Goal: Information Seeking & Learning: Learn about a topic

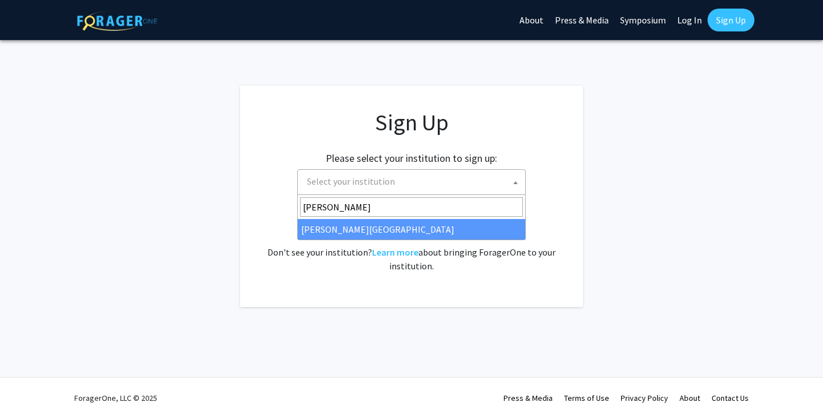
type input "thom"
select select "24"
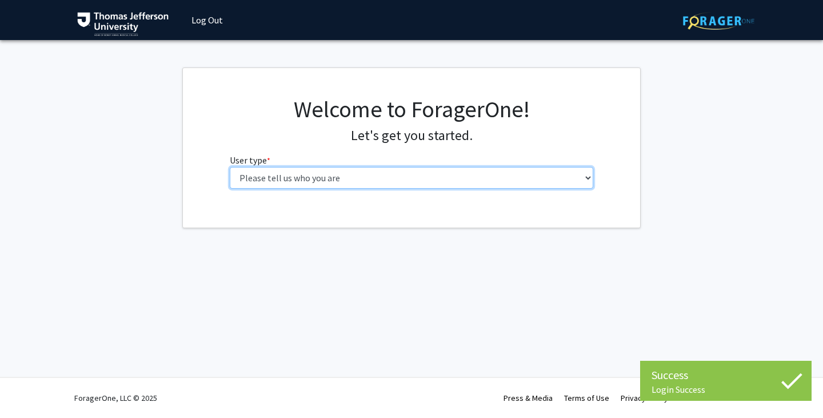
click at [473, 181] on select "Please tell us who you are Undergraduate Student Master's Student Doctoral Cand…" at bounding box center [412, 178] width 364 height 22
click at [512, 181] on select "Please tell us who you are Undergraduate Student Master's Student Doctoral Cand…" at bounding box center [412, 178] width 364 height 22
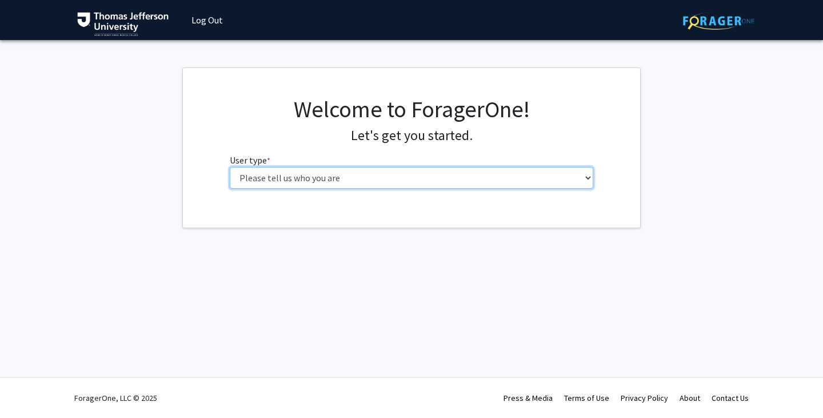
select select "3: doc"
click at [230, 167] on select "Please tell us who you are Undergraduate Student Master's Student Doctoral Cand…" at bounding box center [412, 178] width 364 height 22
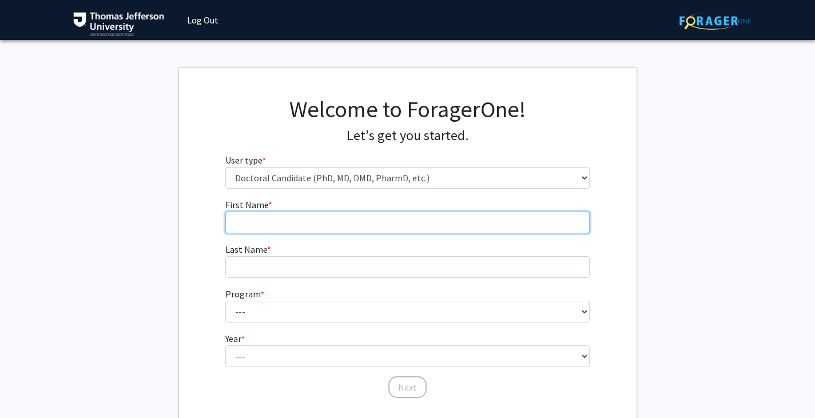
click at [414, 225] on input "First Name * required" at bounding box center [407, 223] width 364 height 22
type input "[PERSON_NAME]"
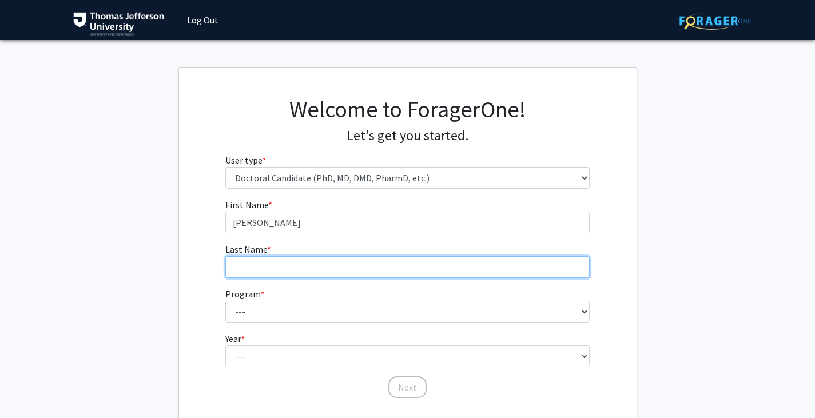
click at [431, 262] on input "Last Name * required" at bounding box center [407, 267] width 364 height 22
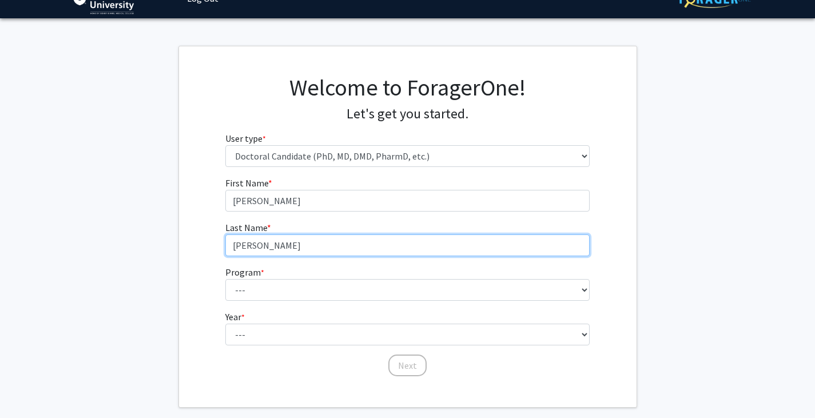
scroll to position [22, 0]
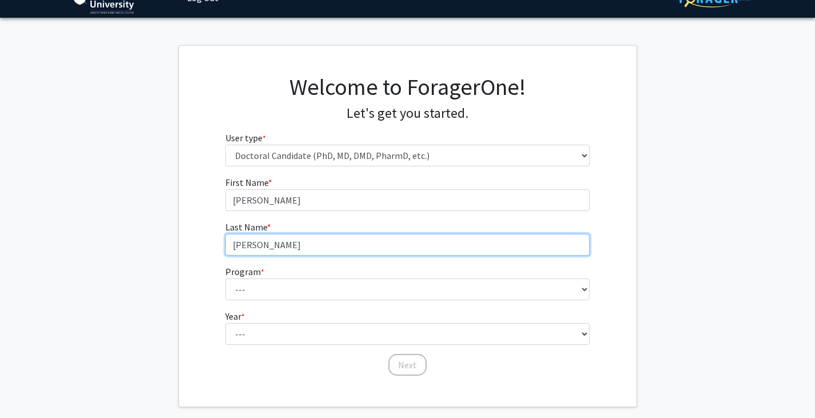
type input "[PERSON_NAME]"
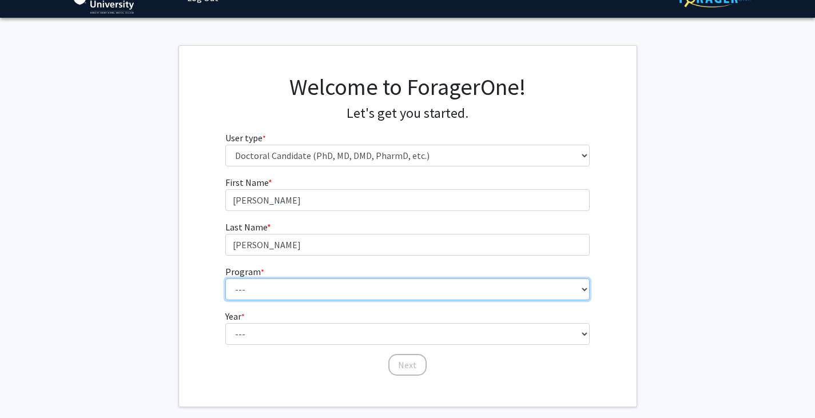
click at [446, 297] on select "--- Accelerated 3+3 BS in Health Sciences/Doctor of [MEDICAL_DATA] Accelerated …" at bounding box center [407, 289] width 364 height 22
select select "35: 815"
click at [225, 278] on select "--- Accelerated 3+3 BS in Health Sciences/Doctor of [MEDICAL_DATA] Accelerated …" at bounding box center [407, 289] width 364 height 22
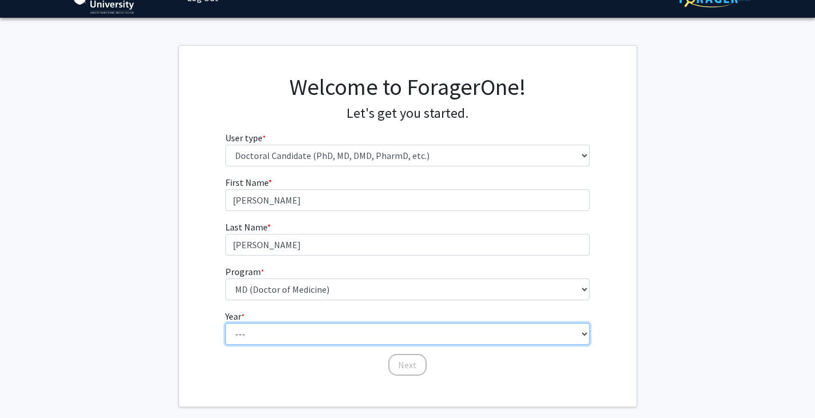
click at [342, 334] on select "--- First Year Second Year Third Year Fourth Year Fifth Year Sixth Year Seventh…" at bounding box center [407, 334] width 364 height 22
select select "1: first_year"
click at [225, 323] on select "--- First Year Second Year Third Year Fourth Year Fifth Year Sixth Year Seventh…" at bounding box center [407, 334] width 364 height 22
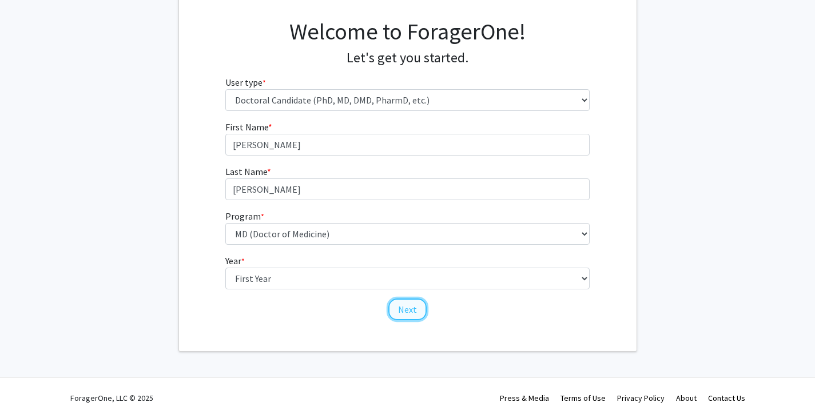
click at [416, 318] on button "Next" at bounding box center [407, 309] width 38 height 22
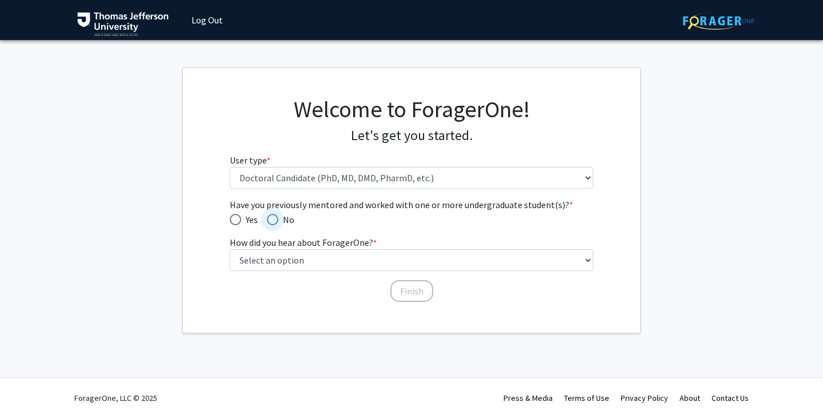
click at [279, 219] on span "No" at bounding box center [286, 220] width 16 height 14
click at [278, 219] on input "No" at bounding box center [272, 219] width 11 height 11
radio input "true"
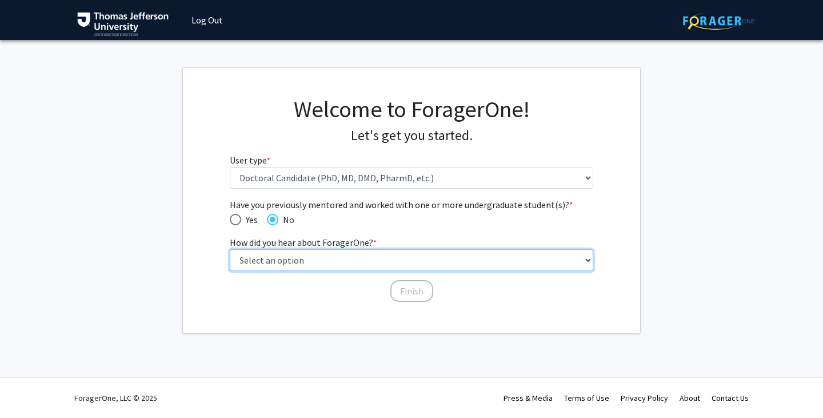
click at [313, 264] on select "Select an option Peer/student recommendation Faculty/staff recommendation Unive…" at bounding box center [412, 260] width 364 height 22
select select "2: faculty_recommendation"
click at [230, 249] on select "Select an option Peer/student recommendation Faculty/staff recommendation Unive…" at bounding box center [412, 260] width 364 height 22
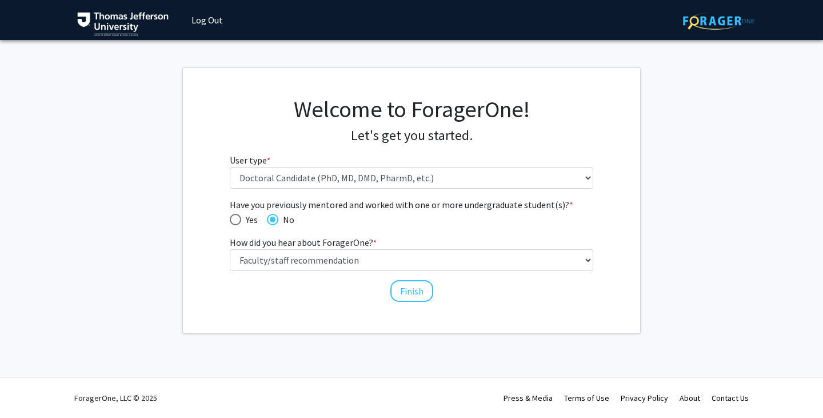
click at [438, 285] on div "Finish" at bounding box center [412, 285] width 364 height 11
click at [418, 288] on button "Finish" at bounding box center [411, 291] width 43 height 22
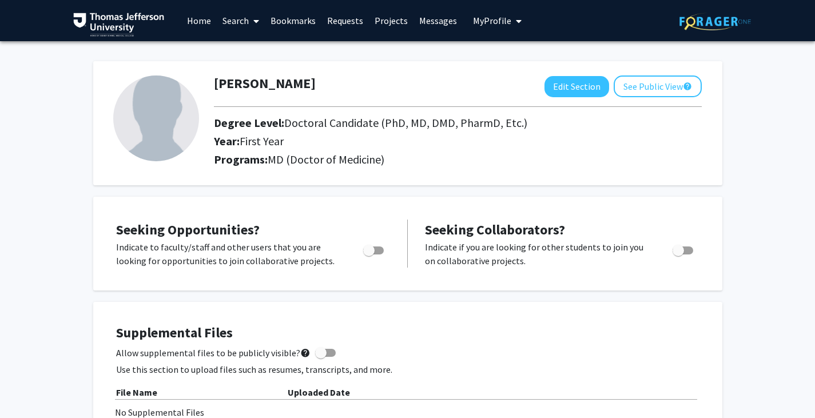
click at [233, 23] on link "Search" at bounding box center [241, 21] width 48 height 40
click at [199, 22] on link "Home" at bounding box center [198, 21] width 35 height 40
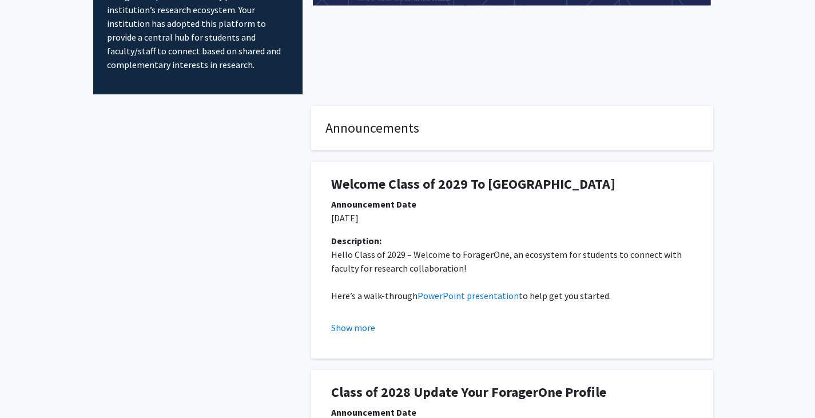
scroll to position [121, 0]
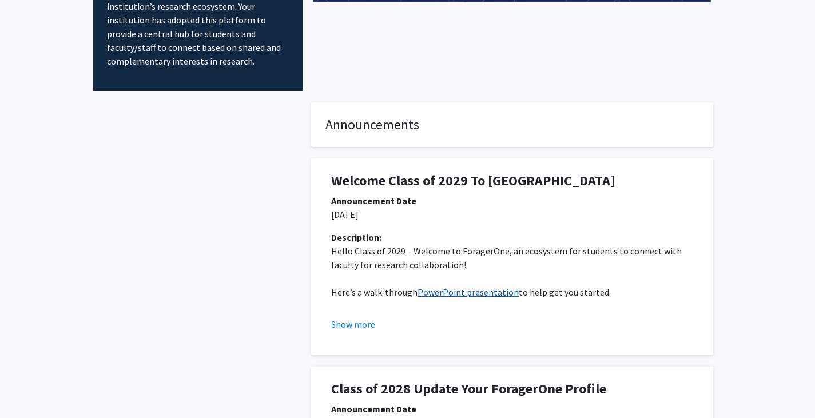
click at [463, 286] on link "PowerPoint presentation" at bounding box center [467, 291] width 101 height 11
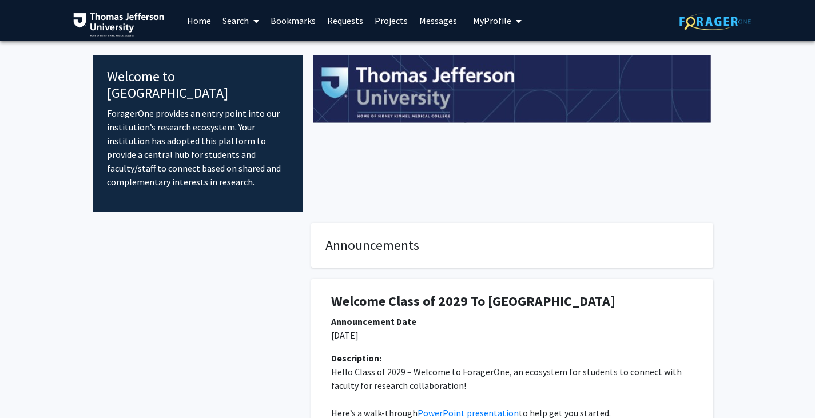
click at [252, 21] on span at bounding box center [254, 21] width 10 height 40
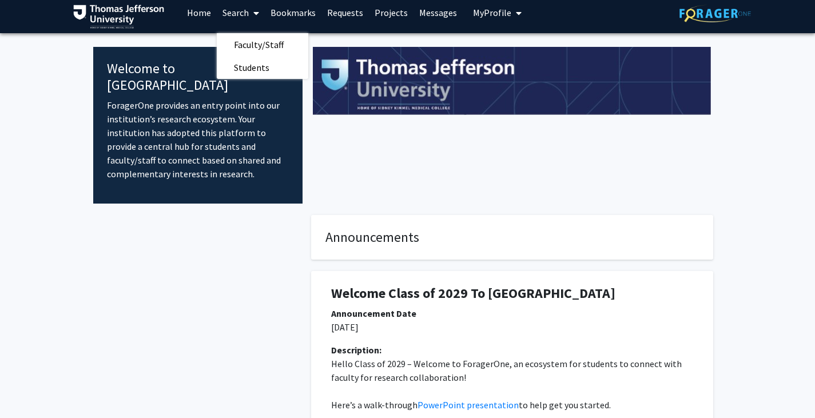
scroll to position [7, 0]
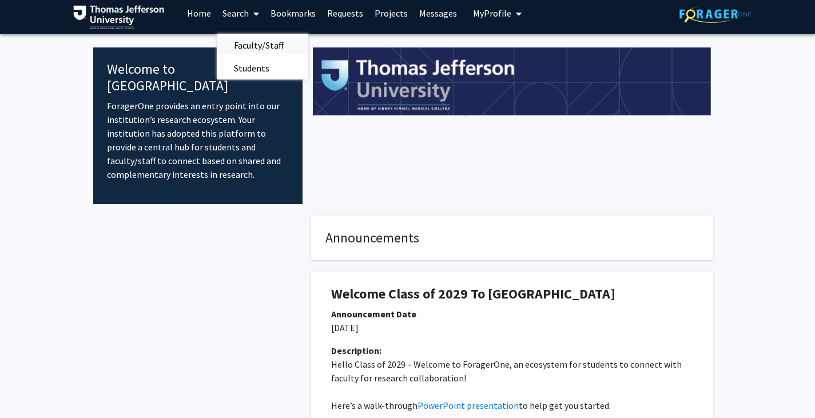
click at [285, 53] on span "Faculty/Staff" at bounding box center [259, 45] width 84 height 23
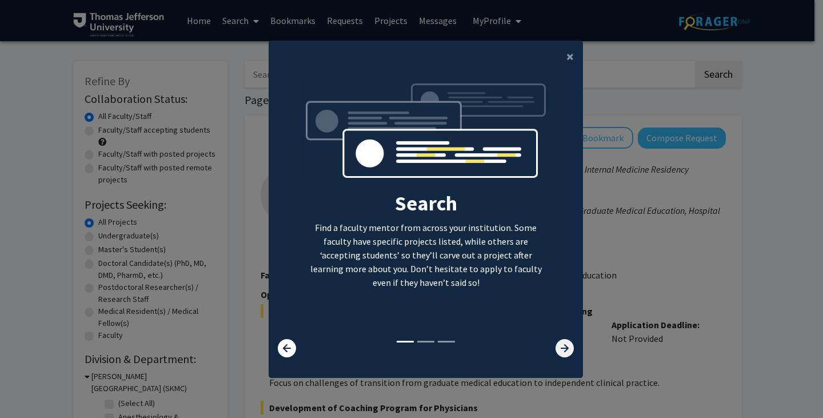
click at [567, 349] on icon at bounding box center [565, 348] width 18 height 18
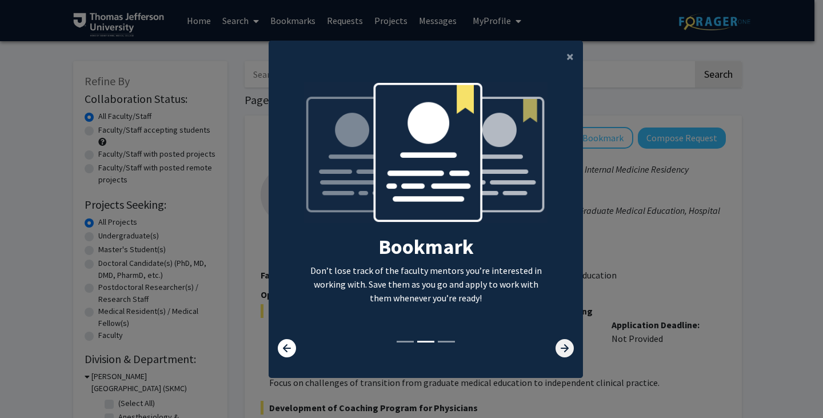
click at [564, 345] on icon at bounding box center [565, 348] width 18 height 18
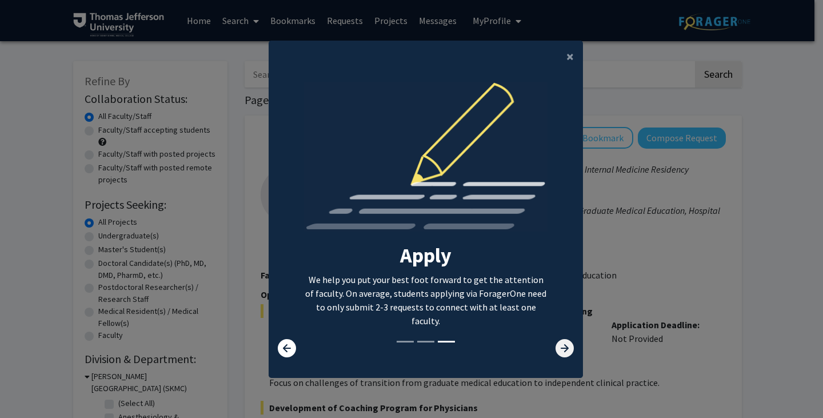
click at [564, 345] on icon at bounding box center [565, 348] width 18 height 18
click at [561, 351] on icon at bounding box center [565, 348] width 18 height 18
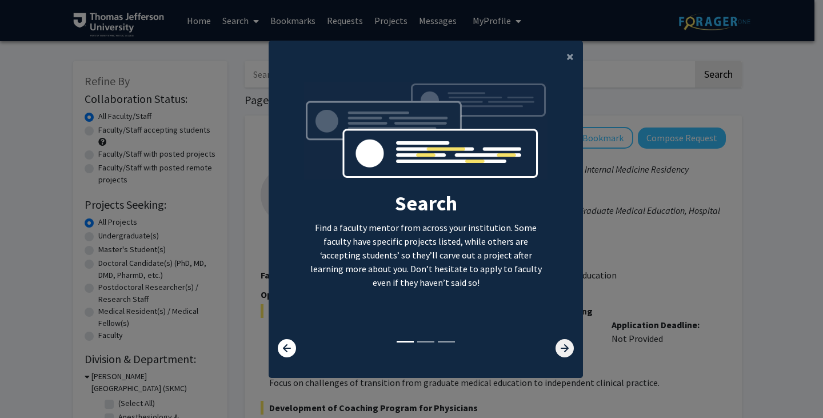
click at [561, 351] on icon at bounding box center [565, 348] width 18 height 18
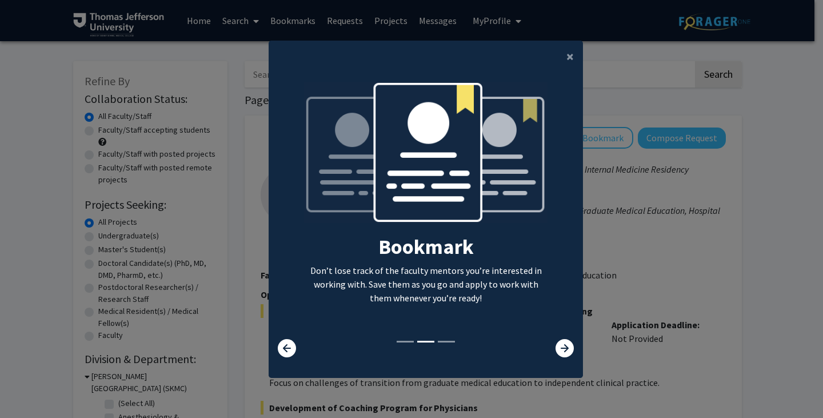
click at [700, 260] on modal-container "× Search Find a faculty mentor from across your institution. Some faculty have …" at bounding box center [411, 209] width 823 height 418
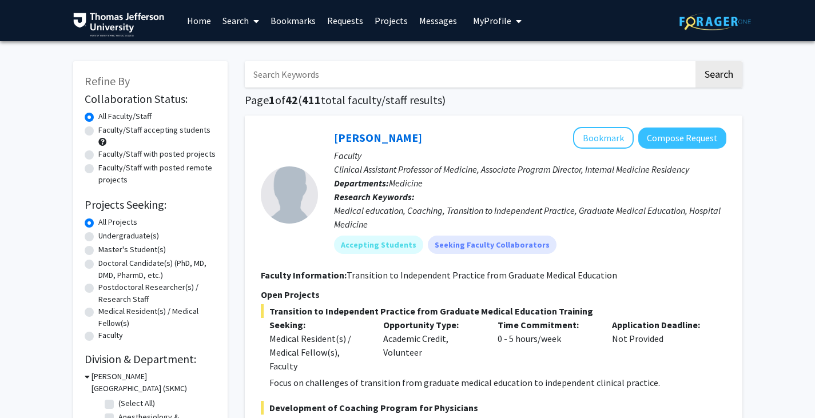
click at [405, 66] on input "Search Keywords" at bounding box center [469, 74] width 449 height 26
type input "child and adolescent psychiatry"
click at [695, 61] on button "Search" at bounding box center [718, 74] width 47 height 26
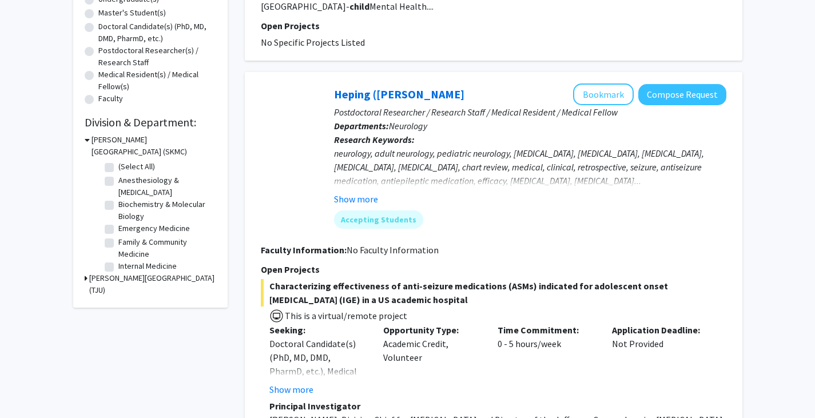
scroll to position [237, 0]
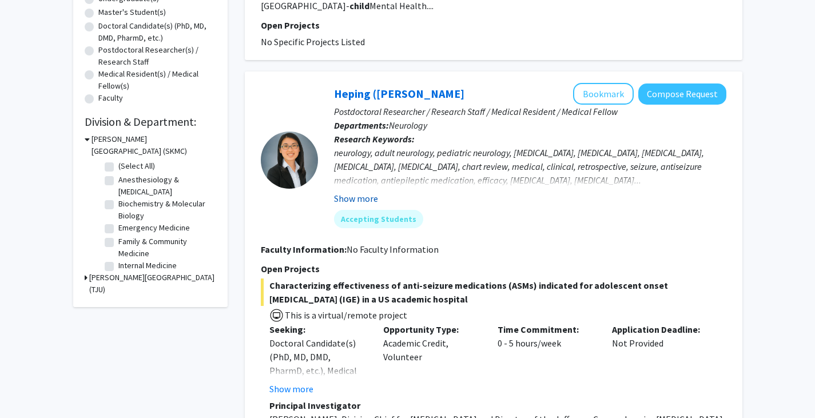
click at [362, 192] on button "Show more" at bounding box center [356, 199] width 44 height 14
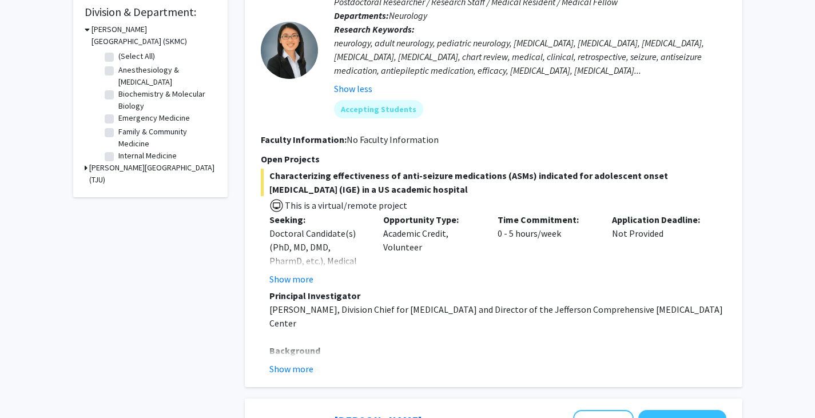
scroll to position [356, 0]
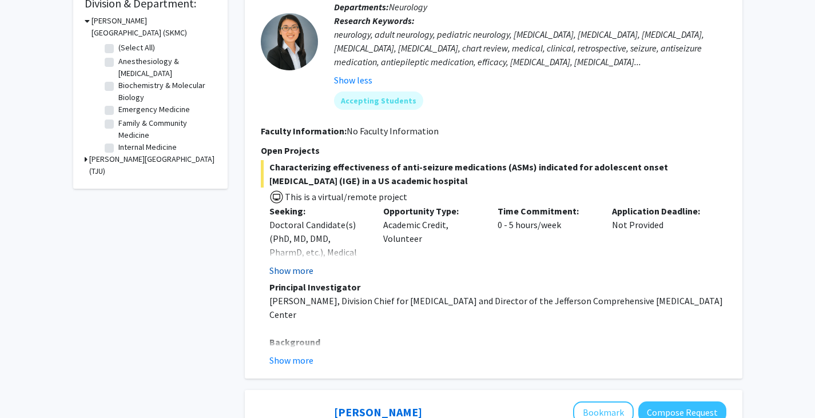
click at [300, 266] on button "Show more" at bounding box center [291, 271] width 44 height 14
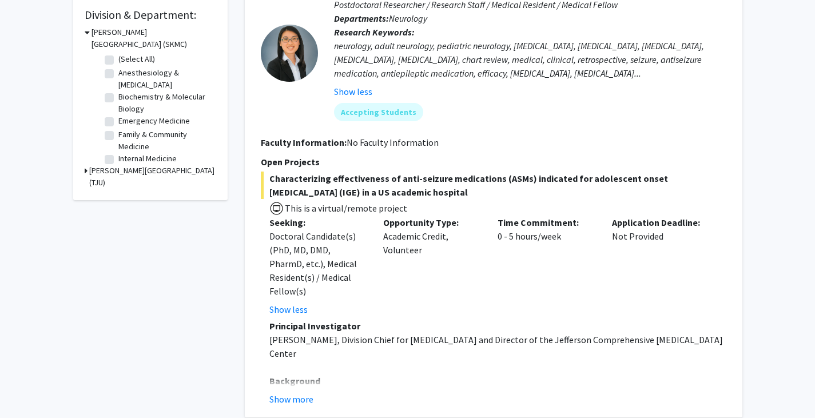
scroll to position [344, 0]
click at [307, 393] on button "Show more" at bounding box center [291, 400] width 44 height 14
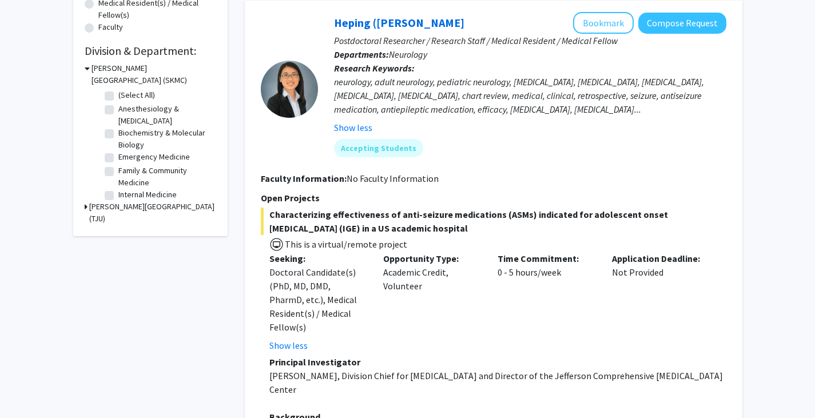
scroll to position [0, 0]
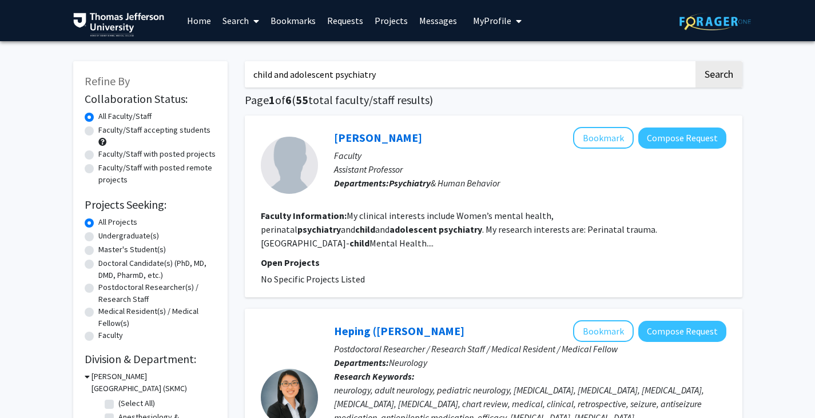
click at [124, 131] on label "Faculty/Staff accepting students" at bounding box center [154, 130] width 112 height 12
click at [106, 131] on input "Faculty/Staff accepting students" at bounding box center [101, 127] width 7 height 7
radio input "true"
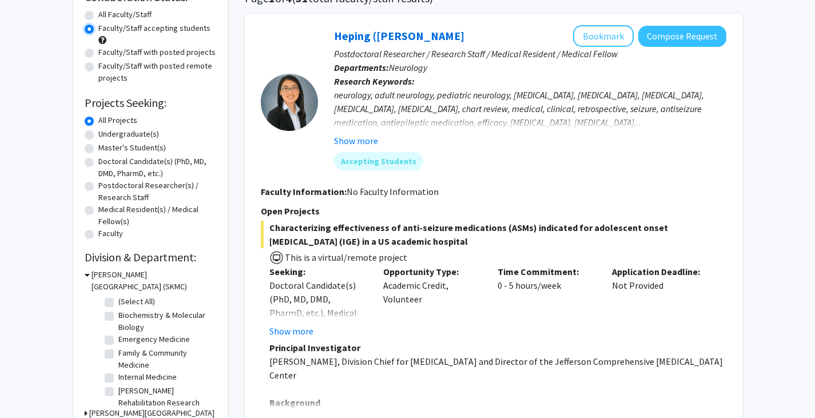
scroll to position [102, 0]
click at [605, 41] on button "Bookmark" at bounding box center [603, 36] width 61 height 22
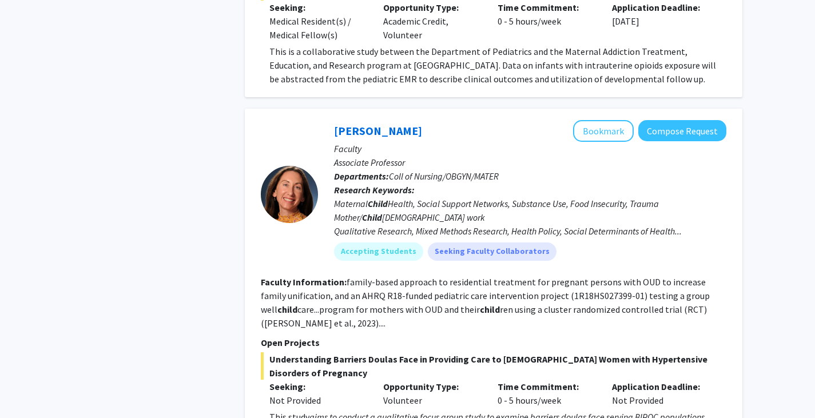
scroll to position [1204, 0]
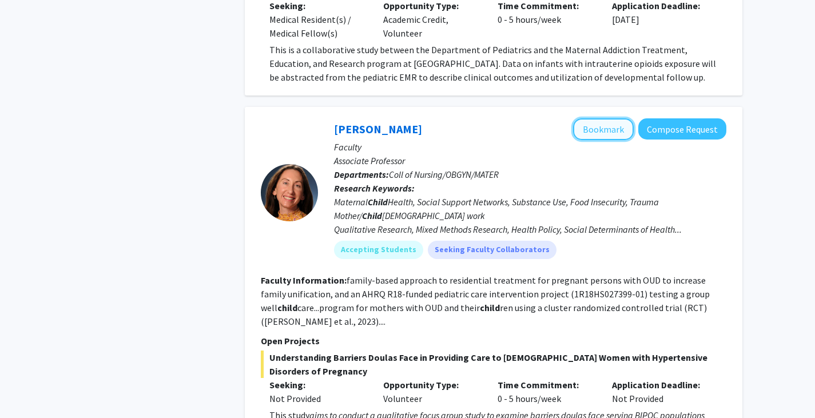
click at [613, 118] on button "Bookmark" at bounding box center [603, 129] width 61 height 22
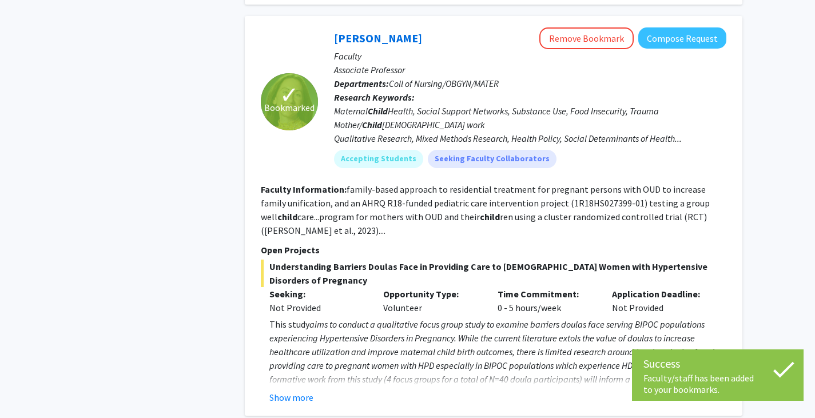
scroll to position [1302, 0]
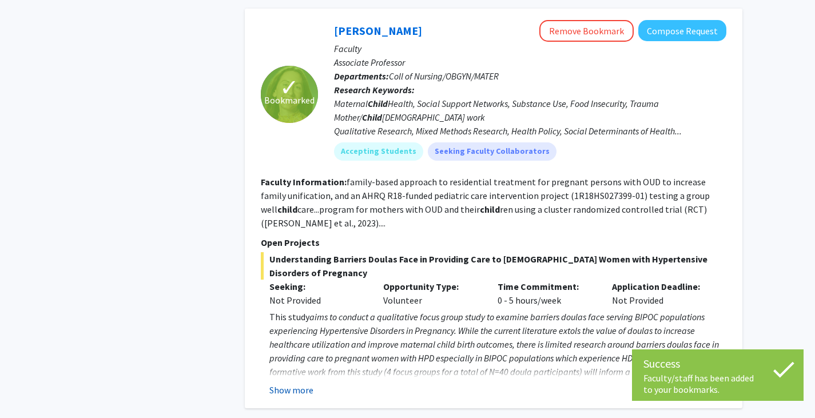
click at [302, 383] on button "Show more" at bounding box center [291, 390] width 44 height 14
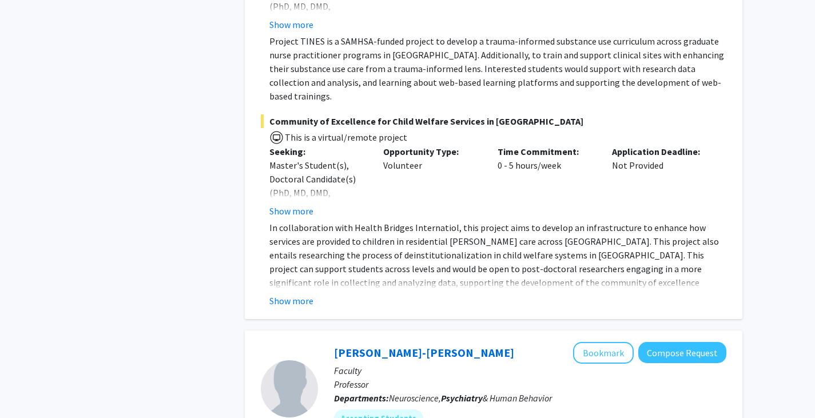
scroll to position [2332, 0]
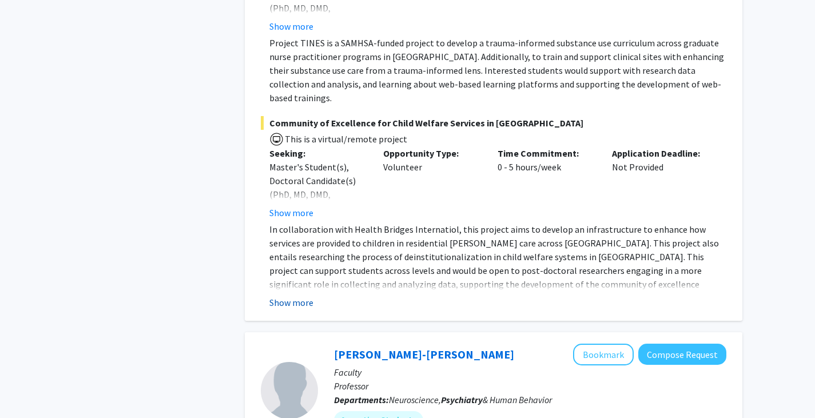
click at [286, 296] on button "Show more" at bounding box center [291, 303] width 44 height 14
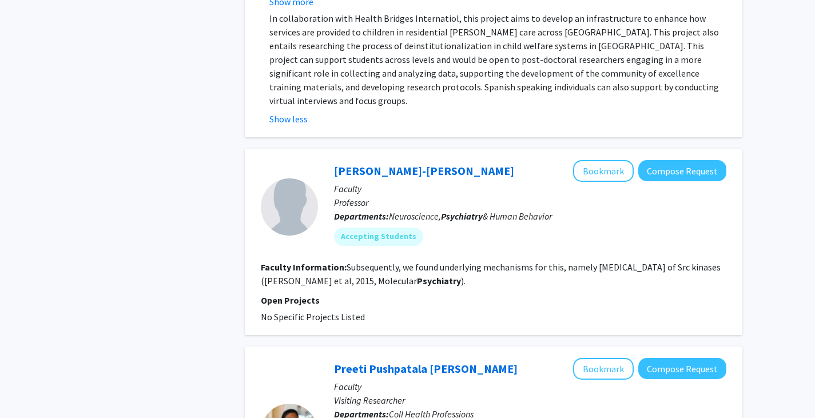
scroll to position [2542, 0]
click at [610, 161] on button "Bookmark" at bounding box center [603, 172] width 61 height 22
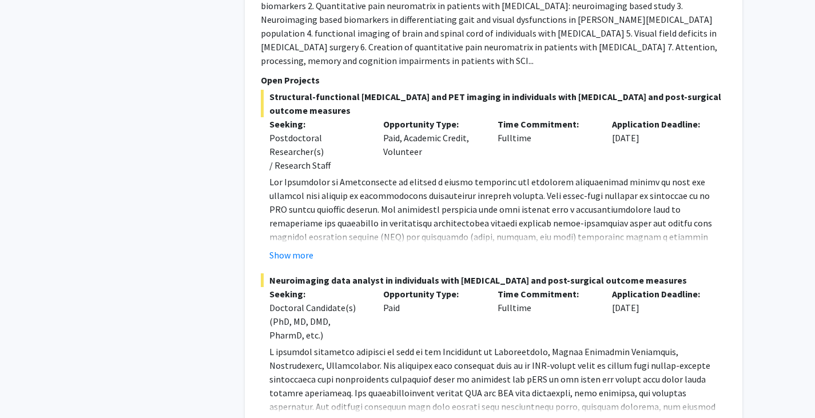
scroll to position [3532, 0]
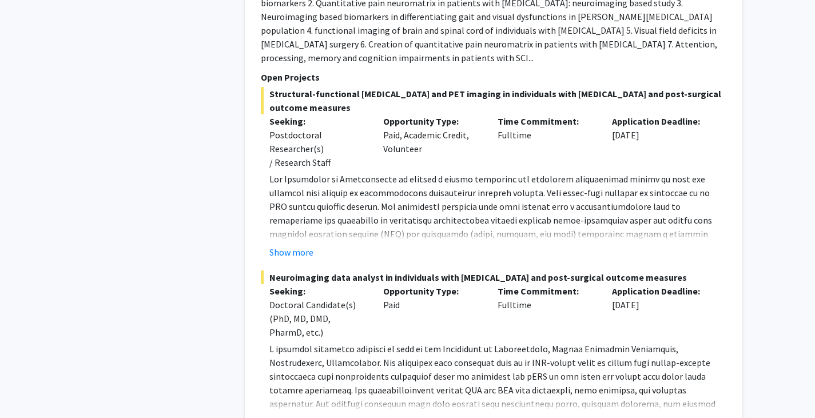
click at [296, 415] on button "Show more" at bounding box center [291, 422] width 44 height 14
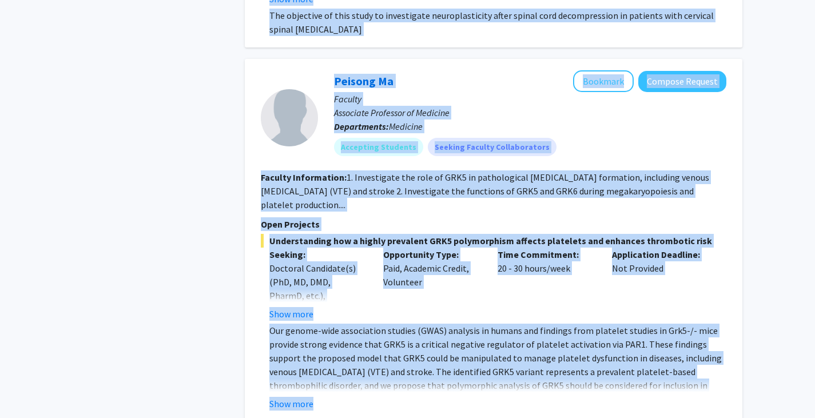
scroll to position [4469, 0]
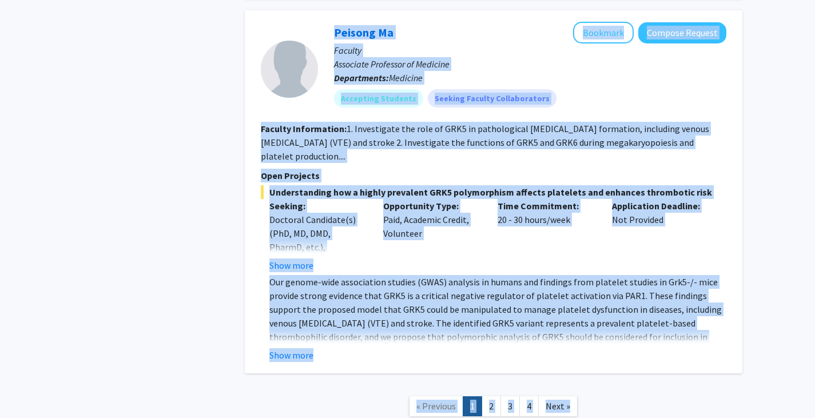
drag, startPoint x: 209, startPoint y: 229, endPoint x: 499, endPoint y: 358, distance: 316.6
click at [492, 396] on link "2" at bounding box center [490, 406] width 19 height 20
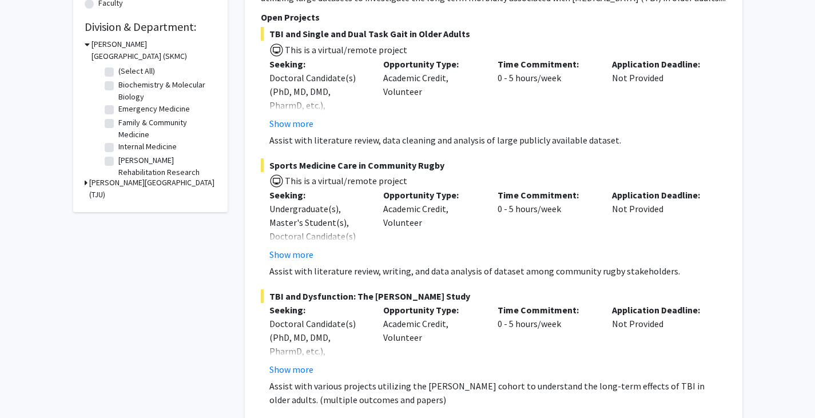
scroll to position [333, 0]
